Goal: Task Accomplishment & Management: Use online tool/utility

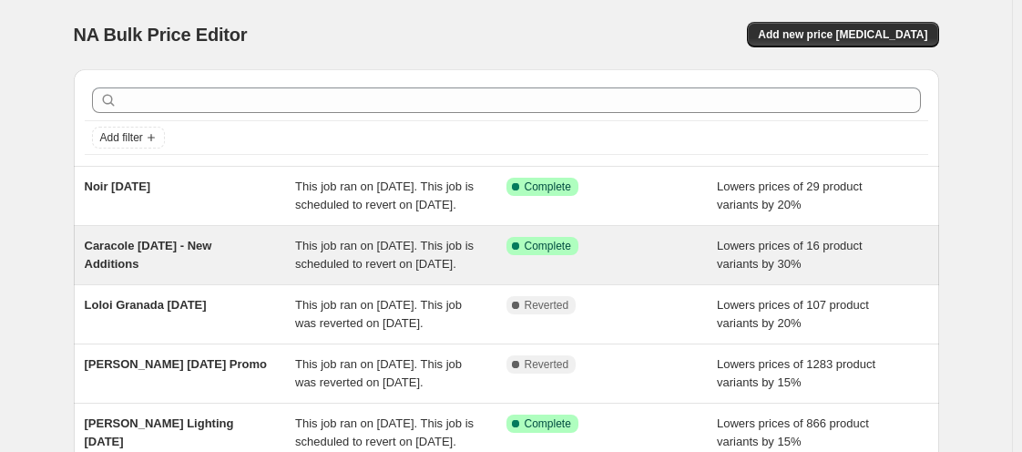
click at [196, 254] on span "Caracole [DATE] - New Additions" at bounding box center [149, 255] width 128 height 32
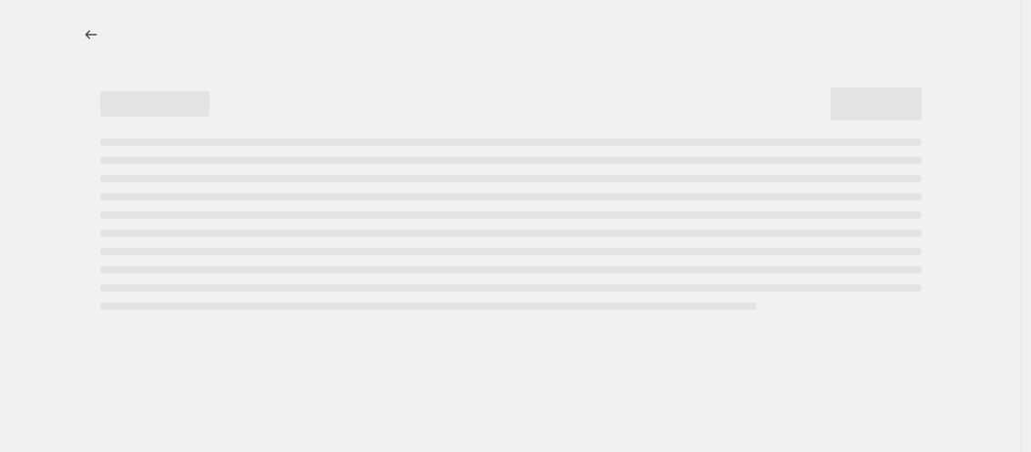
select select "percentage"
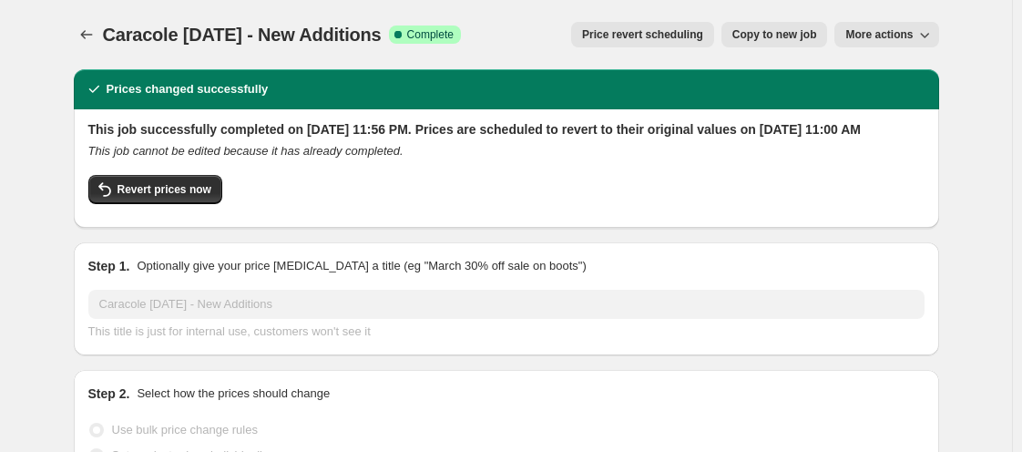
click at [620, 45] on button "Price revert scheduling" at bounding box center [642, 35] width 143 height 26
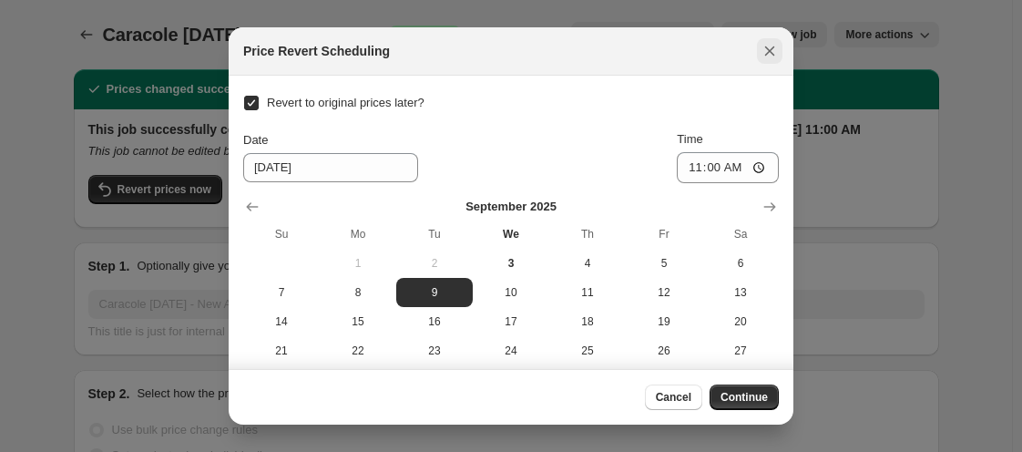
click at [774, 52] on icon "Close" at bounding box center [770, 51] width 18 height 18
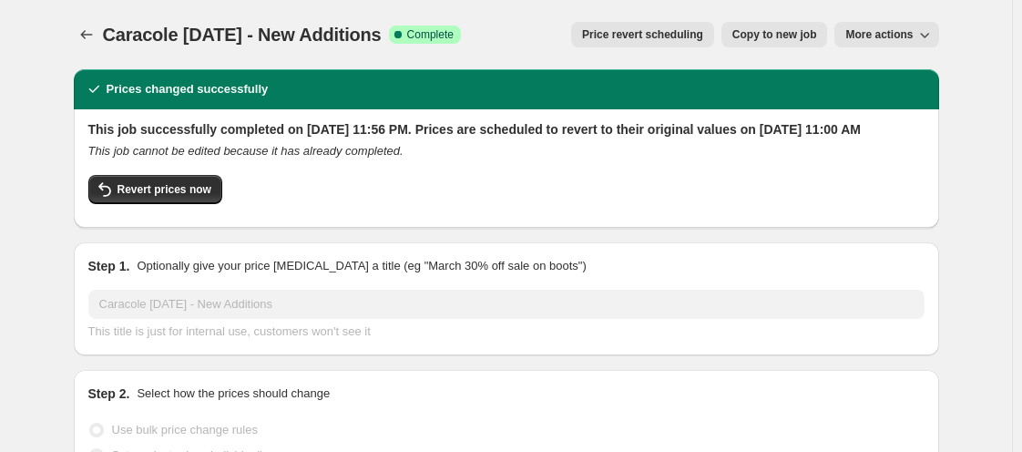
drag, startPoint x: 897, startPoint y: 21, endPoint x: 899, endPoint y: 34, distance: 12.9
click at [899, 33] on div "More actions" at bounding box center [886, 35] width 104 height 26
click at [899, 34] on span "More actions" at bounding box center [878, 34] width 67 height 15
